Goal: Find specific page/section: Find specific page/section

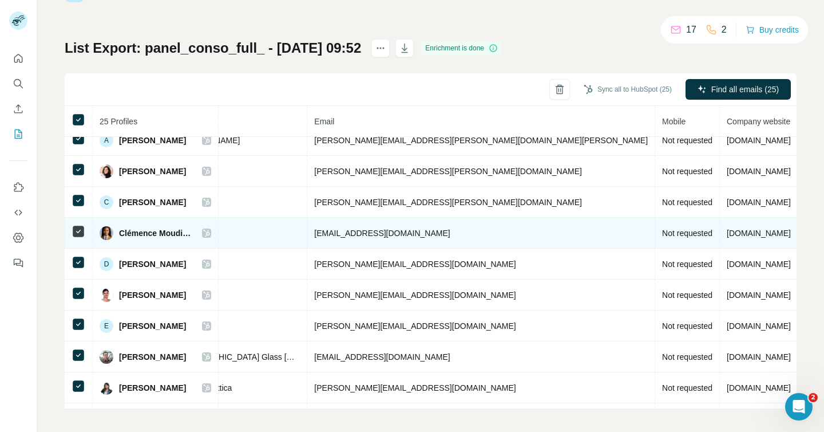
scroll to position [74, 349]
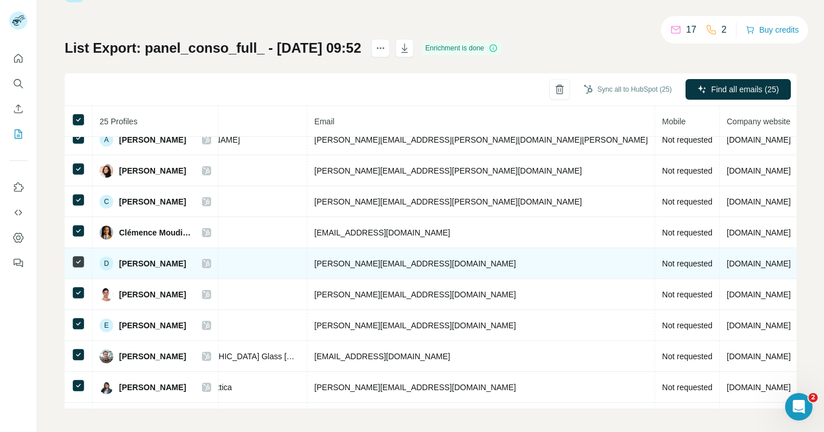
click at [161, 266] on span "Delphine Chêne" at bounding box center [152, 263] width 67 height 11
copy div "Delphine Chêne"
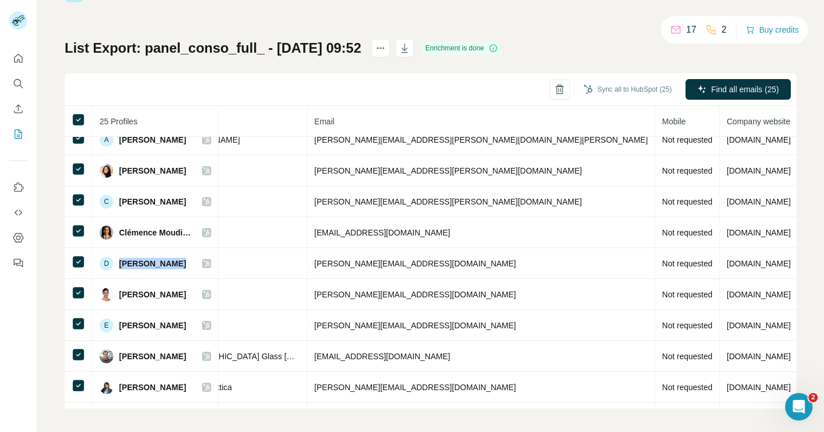
drag, startPoint x: 406, startPoint y: 57, endPoint x: 347, endPoint y: 73, distance: 60.6
click at [347, 73] on div "List Export: panel_conso_full_ - 18/09/2025 09:52 Enrichment is done Sync all t…" at bounding box center [431, 223] width 732 height 369
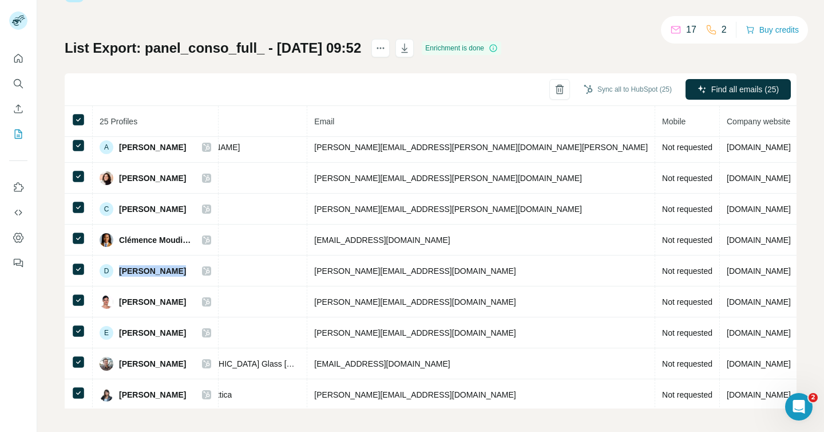
scroll to position [68, 349]
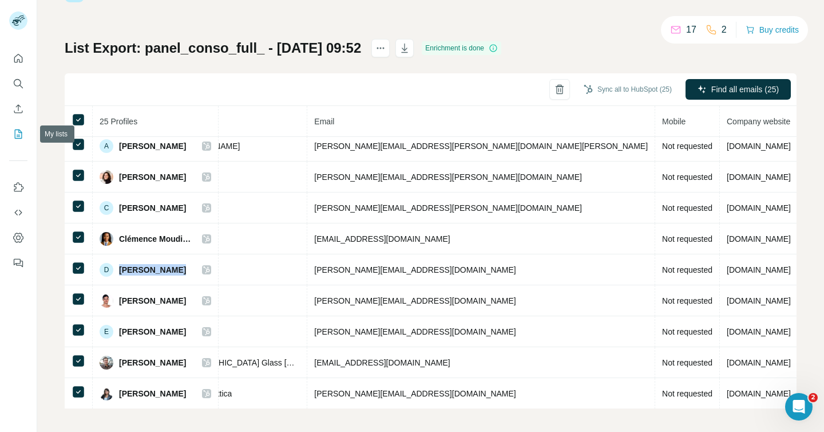
click at [14, 129] on icon "My lists" at bounding box center [18, 133] width 11 height 11
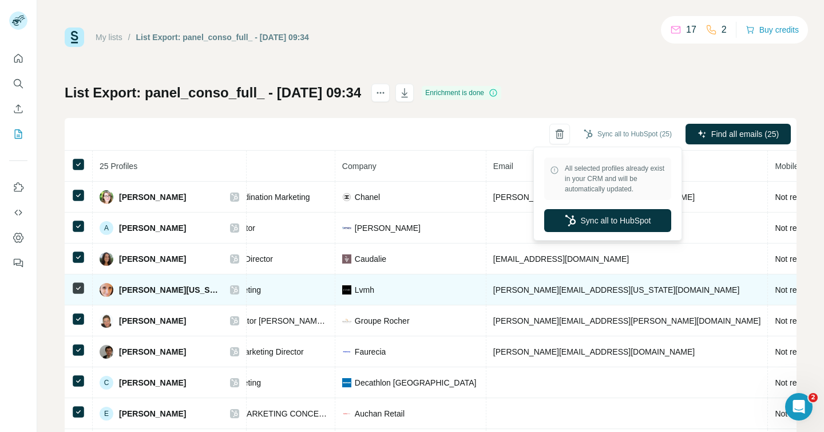
scroll to position [0, 274]
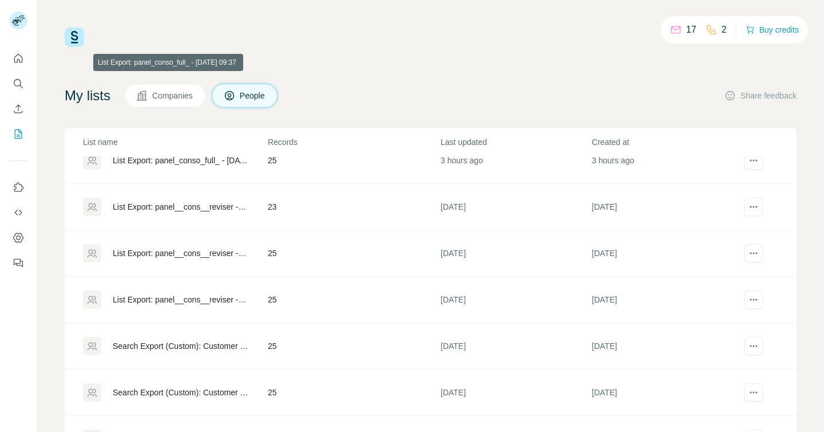
scroll to position [183, 0]
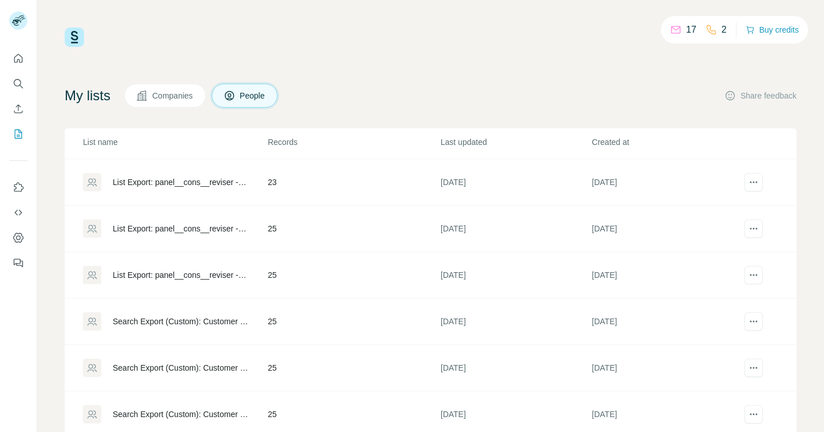
click at [159, 178] on div "List Export: panel__cons__reviser - [DATE] 15:52" at bounding box center [181, 181] width 136 height 11
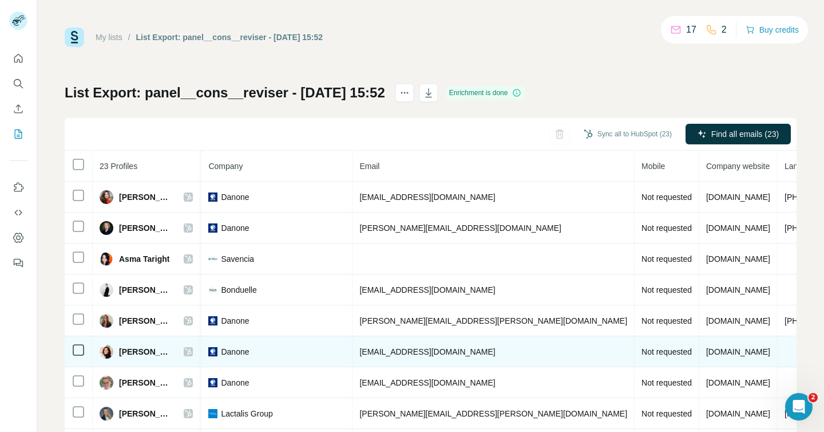
scroll to position [38, 285]
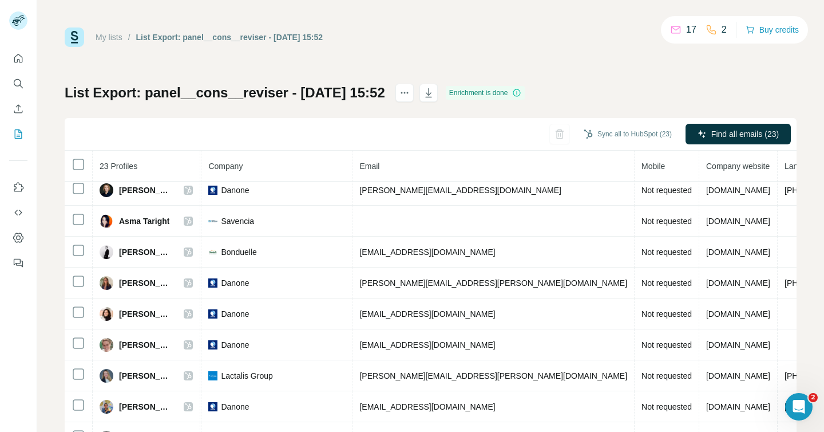
click at [32, 70] on div at bounding box center [18, 157] width 37 height 232
click at [22, 61] on icon "Quick start" at bounding box center [18, 58] width 11 height 11
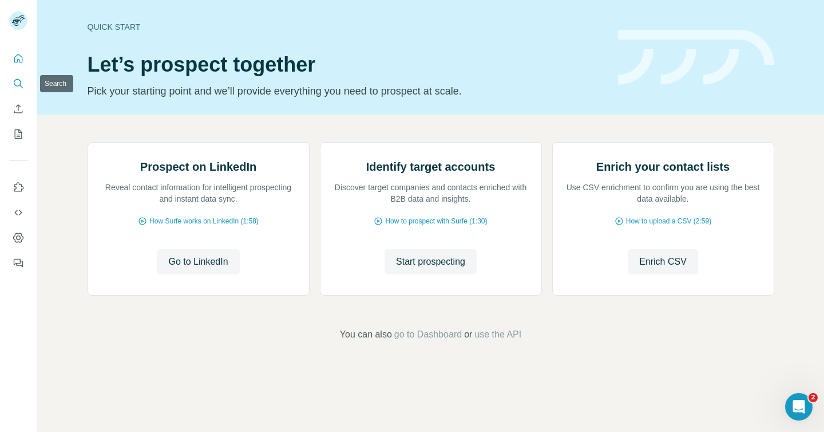
click at [13, 79] on icon "Search" at bounding box center [18, 83] width 11 height 11
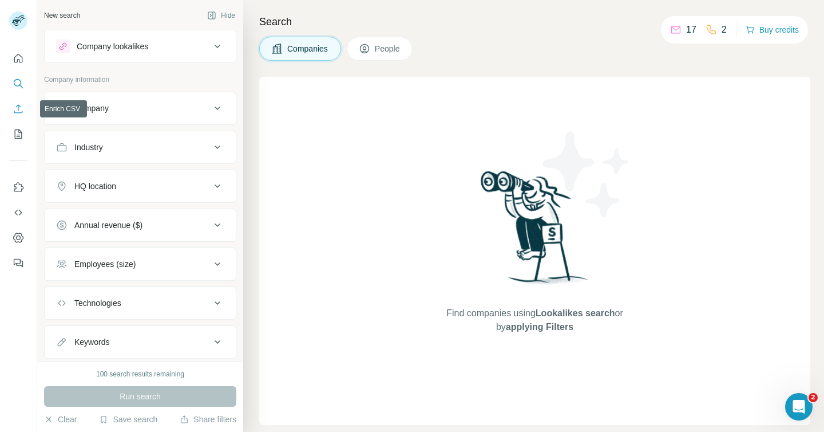
click at [19, 98] on button "Enrich CSV" at bounding box center [18, 108] width 18 height 21
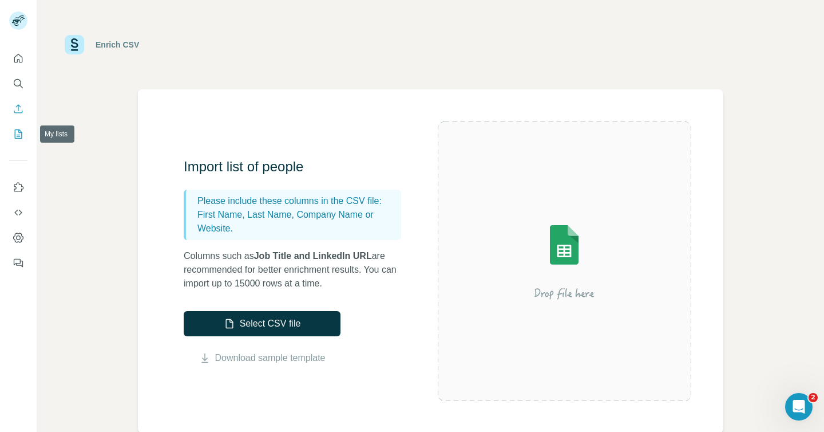
click at [23, 143] on button "My lists" at bounding box center [18, 134] width 18 height 21
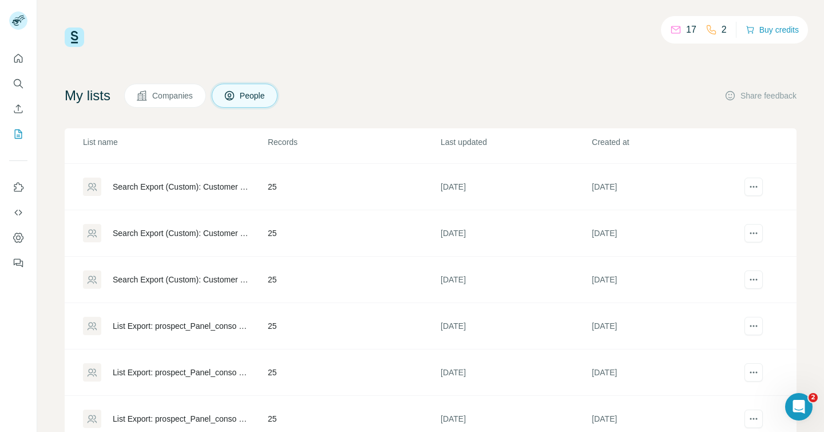
scroll to position [365, 0]
click at [152, 223] on div "Search Export (Custom): Customer Insights Manager - 12/09/2025 08:57" at bounding box center [175, 232] width 184 height 18
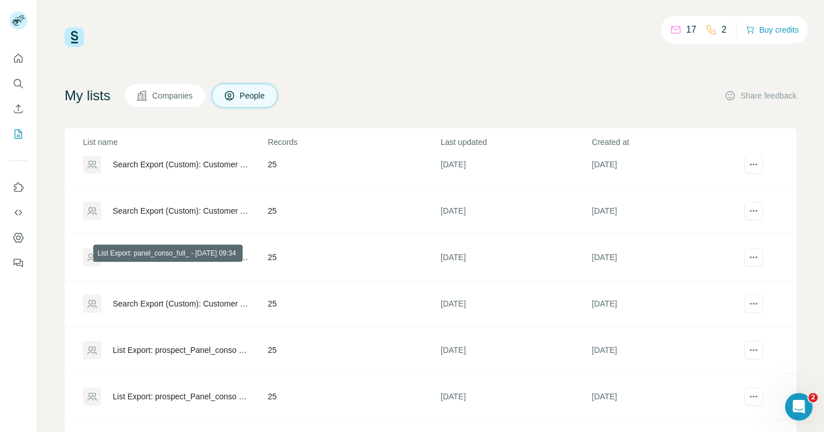
scroll to position [341, 0]
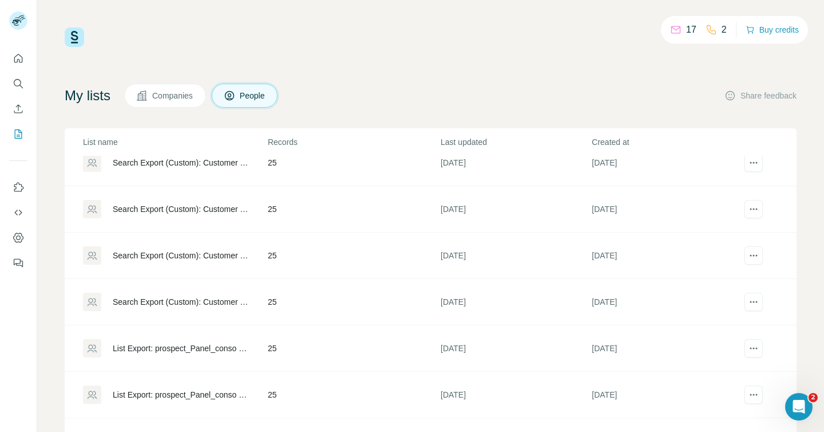
click at [249, 86] on button "People" at bounding box center [245, 96] width 66 height 24
click at [246, 94] on button "People" at bounding box center [245, 96] width 66 height 24
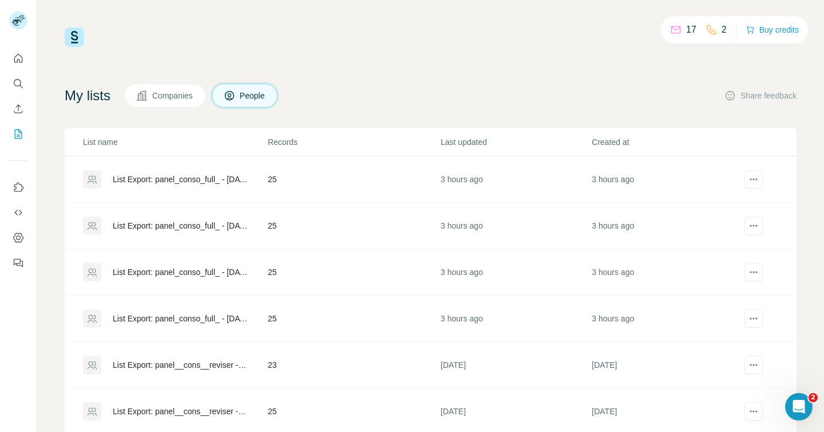
click at [142, 170] on div "List Export: panel_conso_full_ - 18/09/2025 09:52" at bounding box center [175, 179] width 184 height 18
click at [174, 223] on div "List Export: panel_conso_full_ - 18/09/2025 09:37" at bounding box center [181, 225] width 136 height 11
click at [156, 273] on div "List Export: panel_conso_full_ - [DATE] 09:34" at bounding box center [181, 271] width 136 height 11
click at [148, 319] on div "List Export: panel_conso_full_ - 18/09/2025 09:31" at bounding box center [181, 318] width 136 height 11
click at [144, 367] on div "List Export: panel__cons__reviser - 16/09/2025 15:52" at bounding box center [181, 364] width 136 height 11
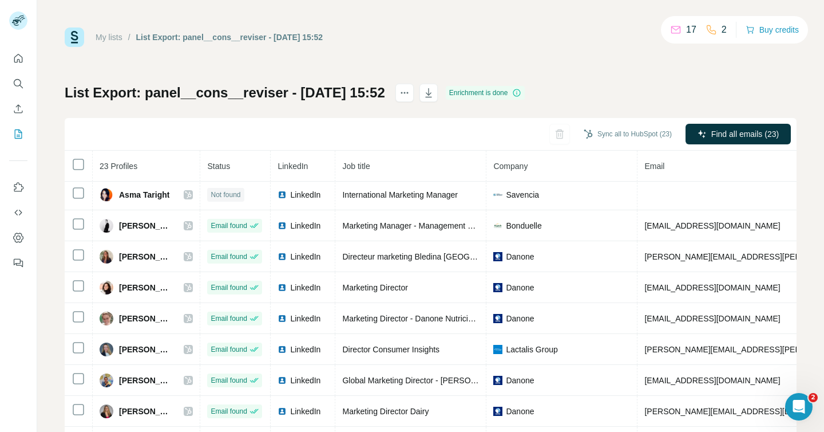
scroll to position [72, 0]
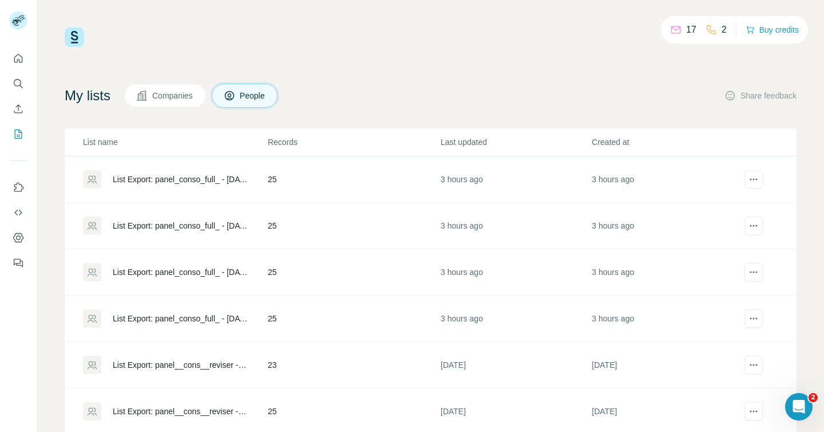
click at [152, 362] on div "List Export: panel__cons__reviser - 16/09/2025 15:52" at bounding box center [181, 364] width 136 height 11
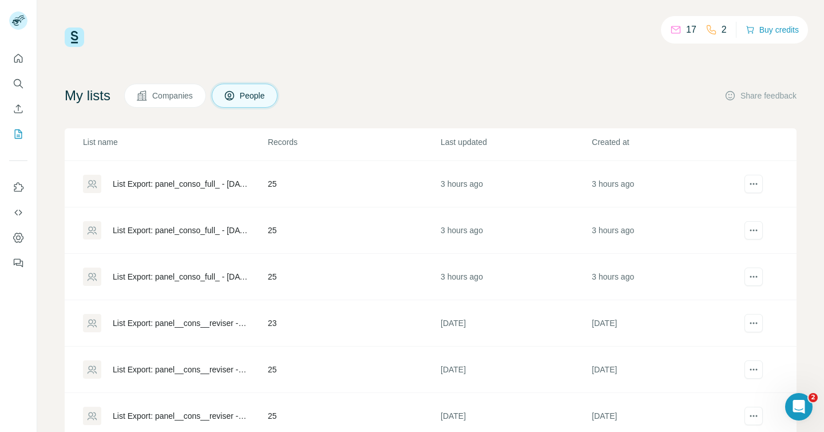
scroll to position [47, 0]
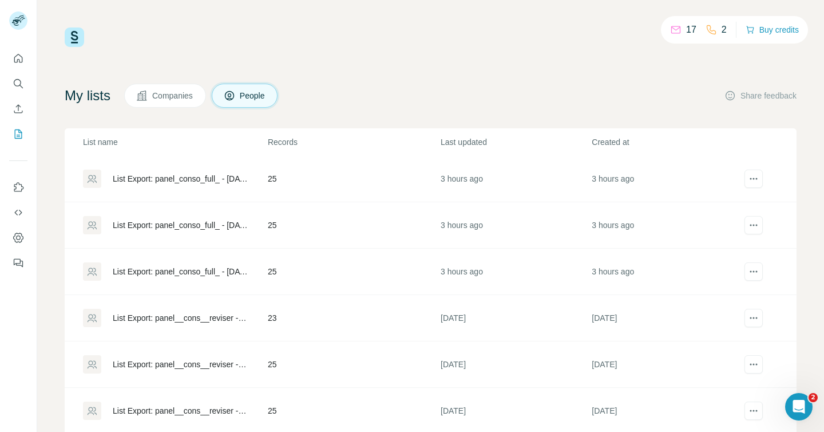
click at [151, 364] on div "List Export: panel__cons__reviser - 16/09/2025 15:52" at bounding box center [181, 363] width 136 height 11
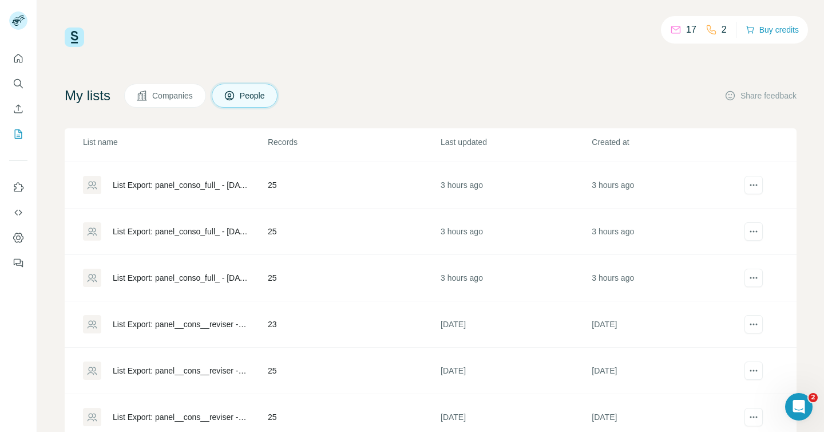
scroll to position [45, 0]
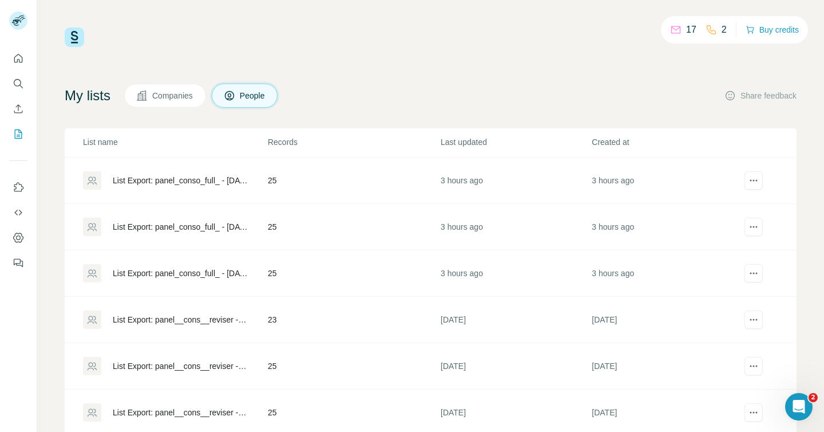
click at [151, 365] on div "List Export: panel__cons__reviser - 16/09/2025 15:52" at bounding box center [181, 365] width 136 height 11
click at [151, 366] on div "List Export: panel__cons__reviser - 16/09/2025 15:52" at bounding box center [181, 365] width 136 height 11
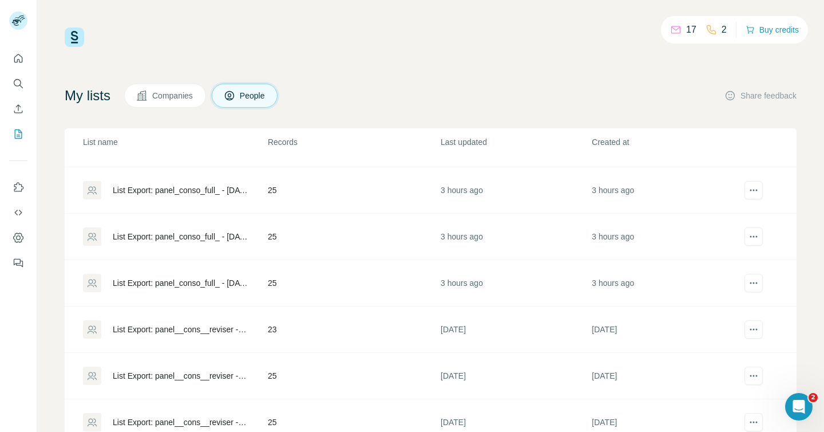
scroll to position [37, 0]
click at [143, 376] on div "List Export: panel__cons__reviser - 16/09/2025 15:52" at bounding box center [181, 374] width 136 height 11
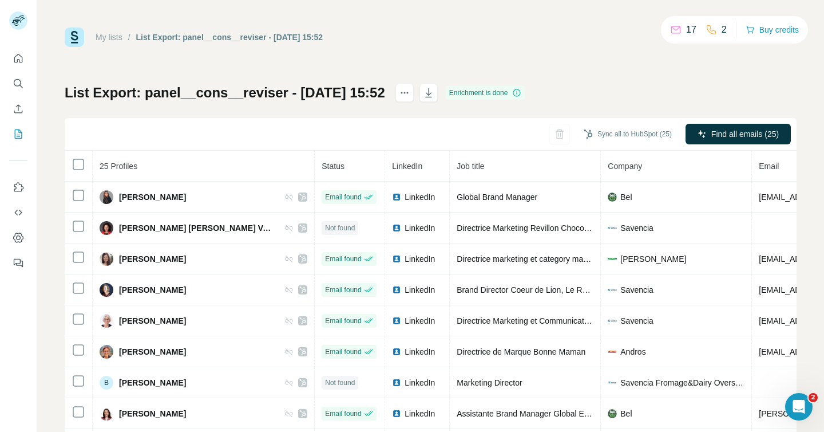
scroll to position [38, 0]
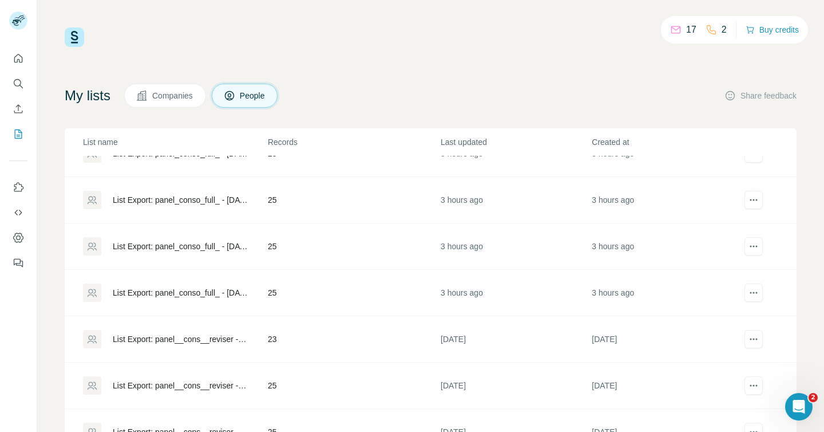
scroll to position [27, 0]
click at [142, 383] on div "List Export: panel__cons__reviser - 16/09/2025 15:52" at bounding box center [181, 383] width 136 height 11
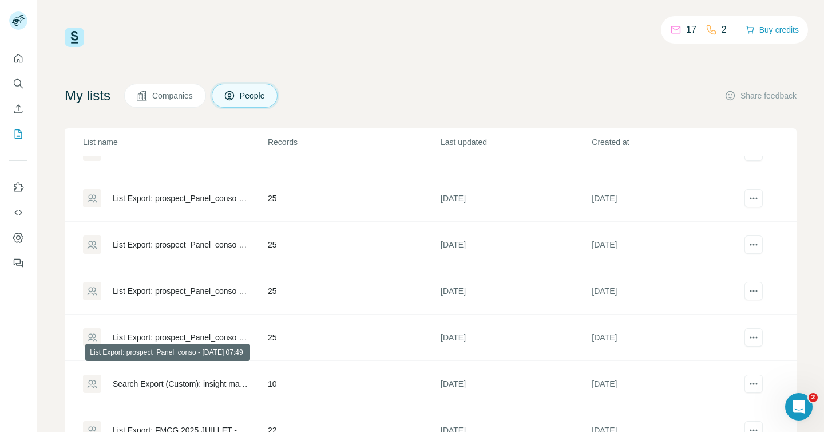
scroll to position [558, 0]
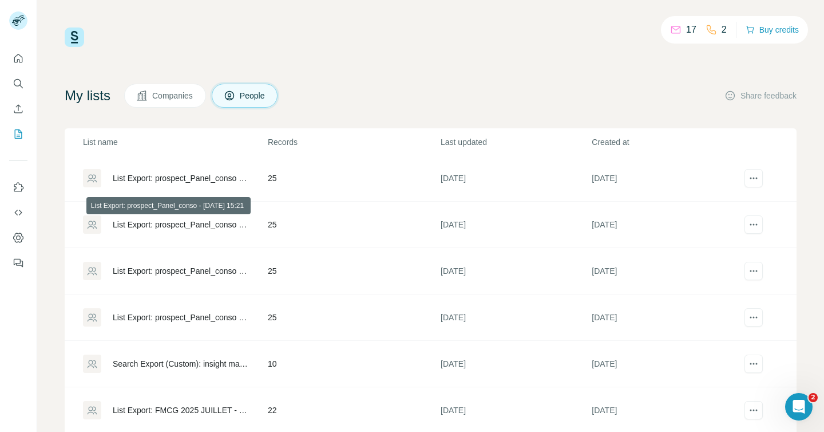
click at [206, 219] on div "List Export: prospect_Panel_conso - 10/09/2025 15:21" at bounding box center [181, 224] width 136 height 11
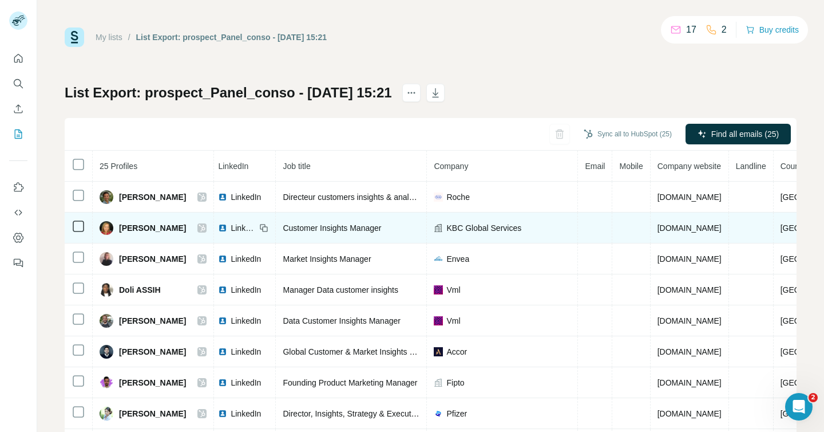
scroll to position [0, 107]
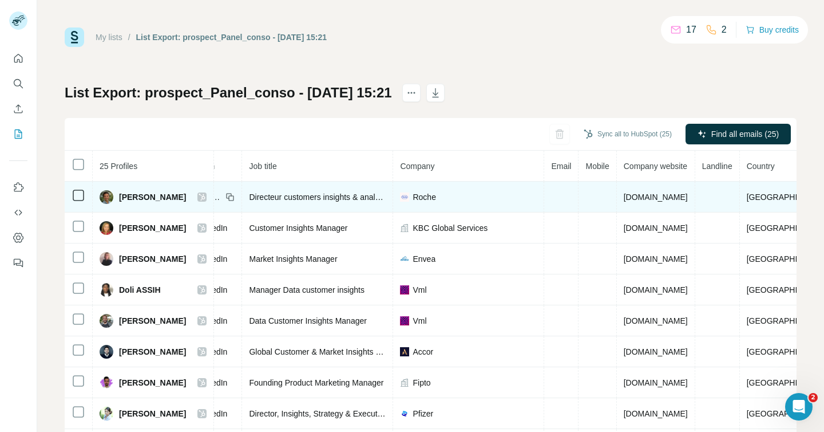
click at [592, 194] on td at bounding box center [598, 196] width 38 height 31
click at [134, 199] on span "AMAURY COUMAU" at bounding box center [152, 196] width 67 height 11
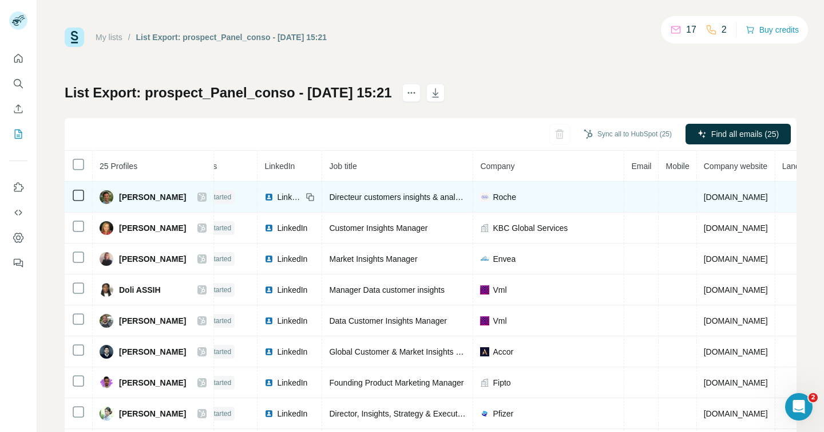
scroll to position [0, 0]
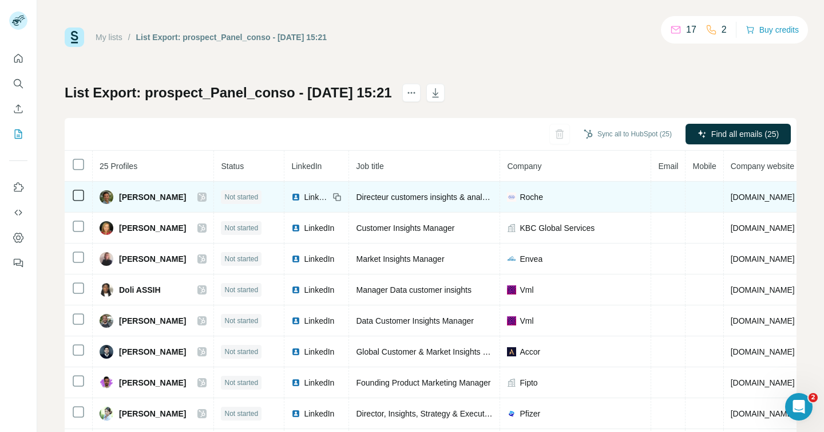
click at [325, 198] on span "LinkedIn" at bounding box center [316, 196] width 25 height 11
